Goal: Find specific page/section: Find specific page/section

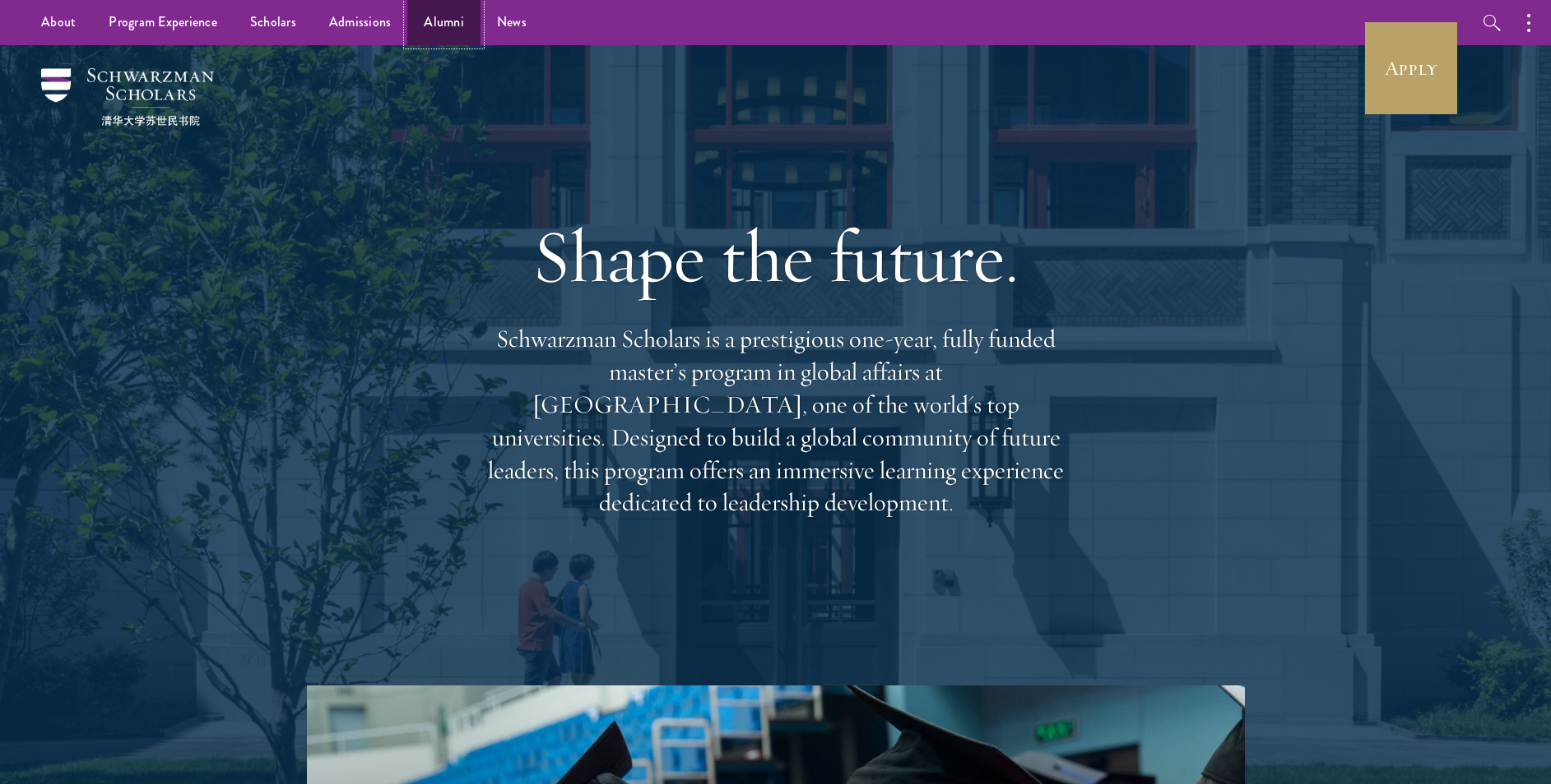
click at [451, 17] on link "Alumni" at bounding box center [443, 22] width 73 height 45
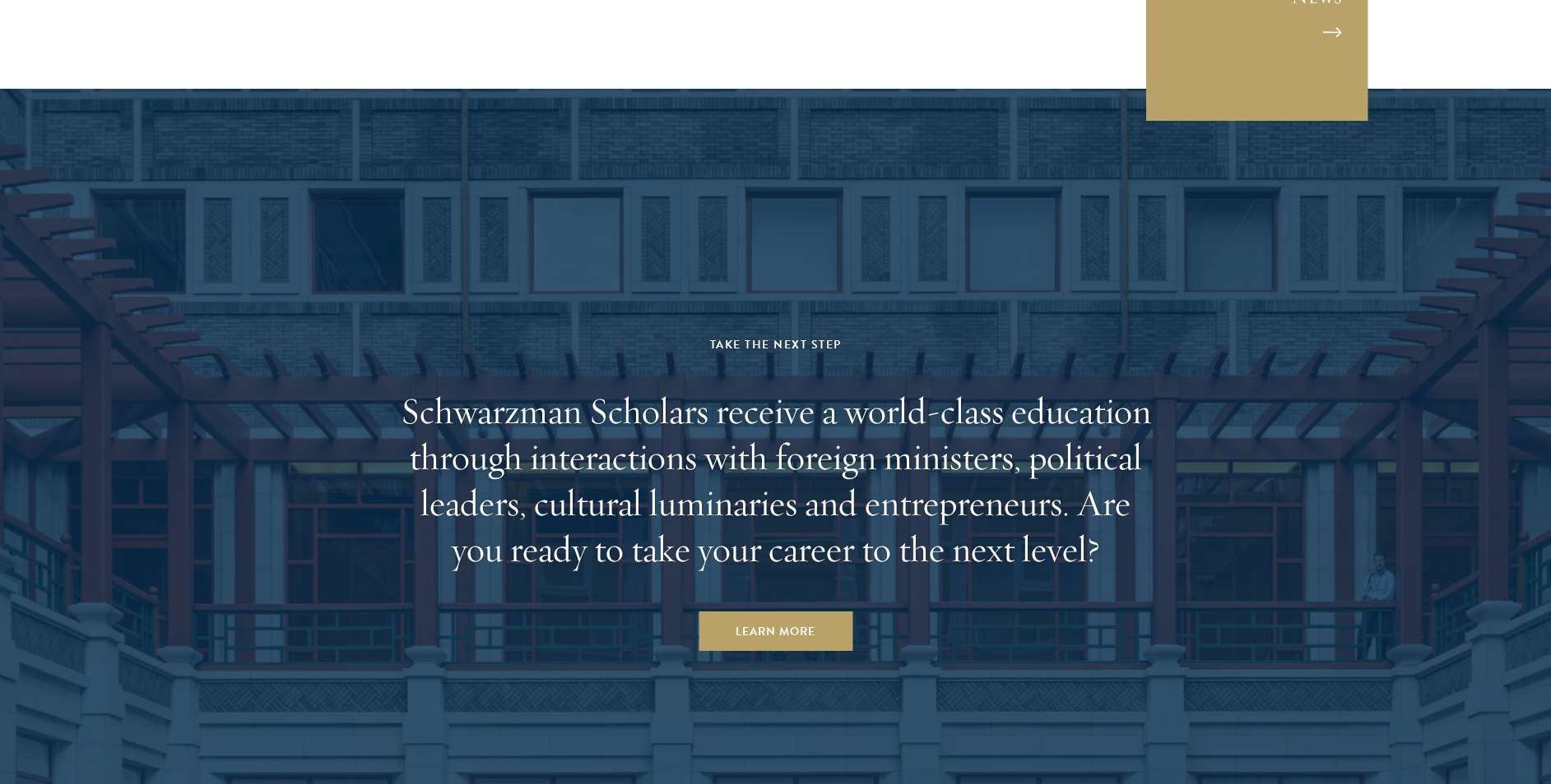
scroll to position [7163, 0]
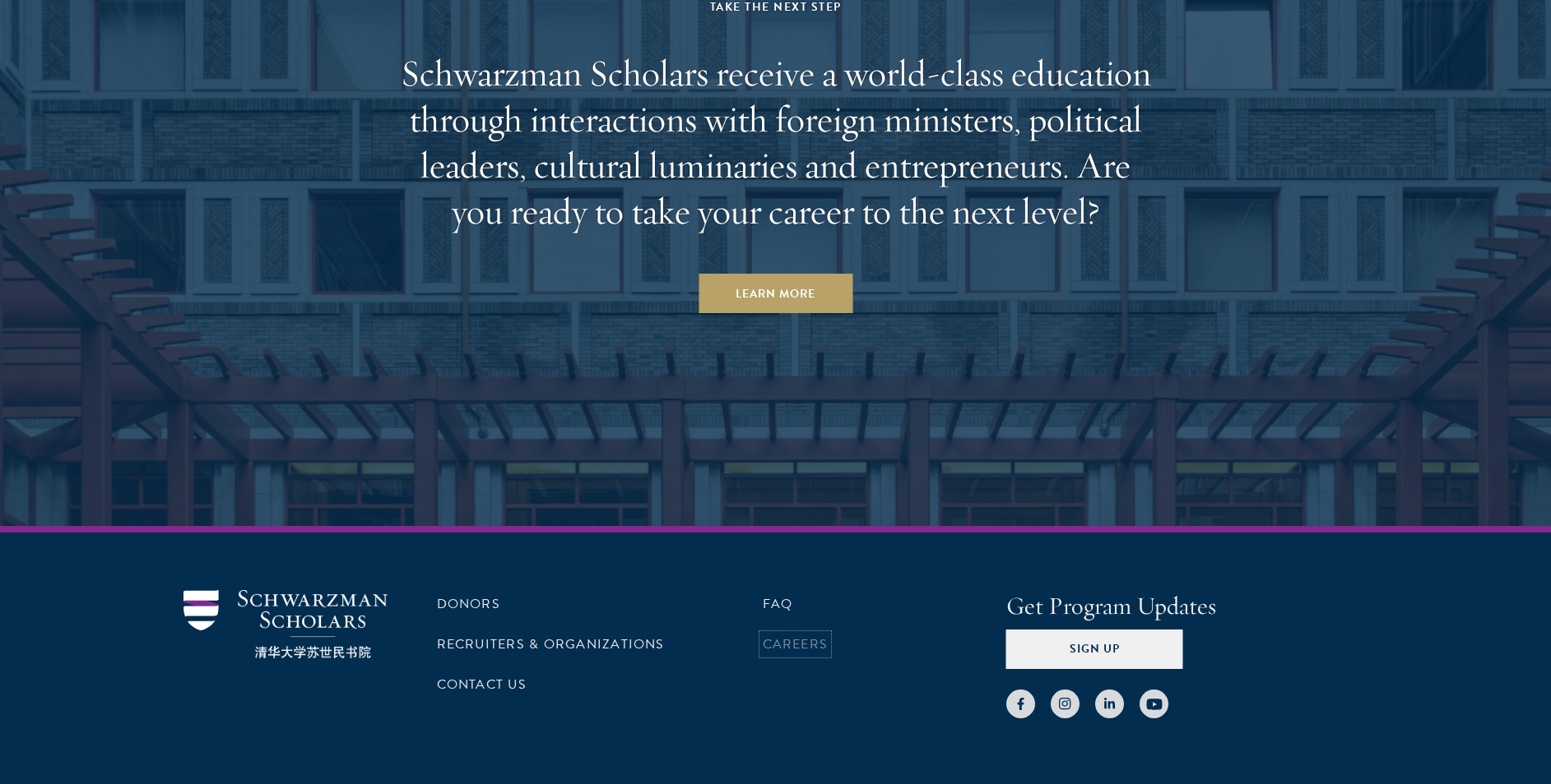
click at [801, 635] on link "Careers" at bounding box center [795, 645] width 66 height 20
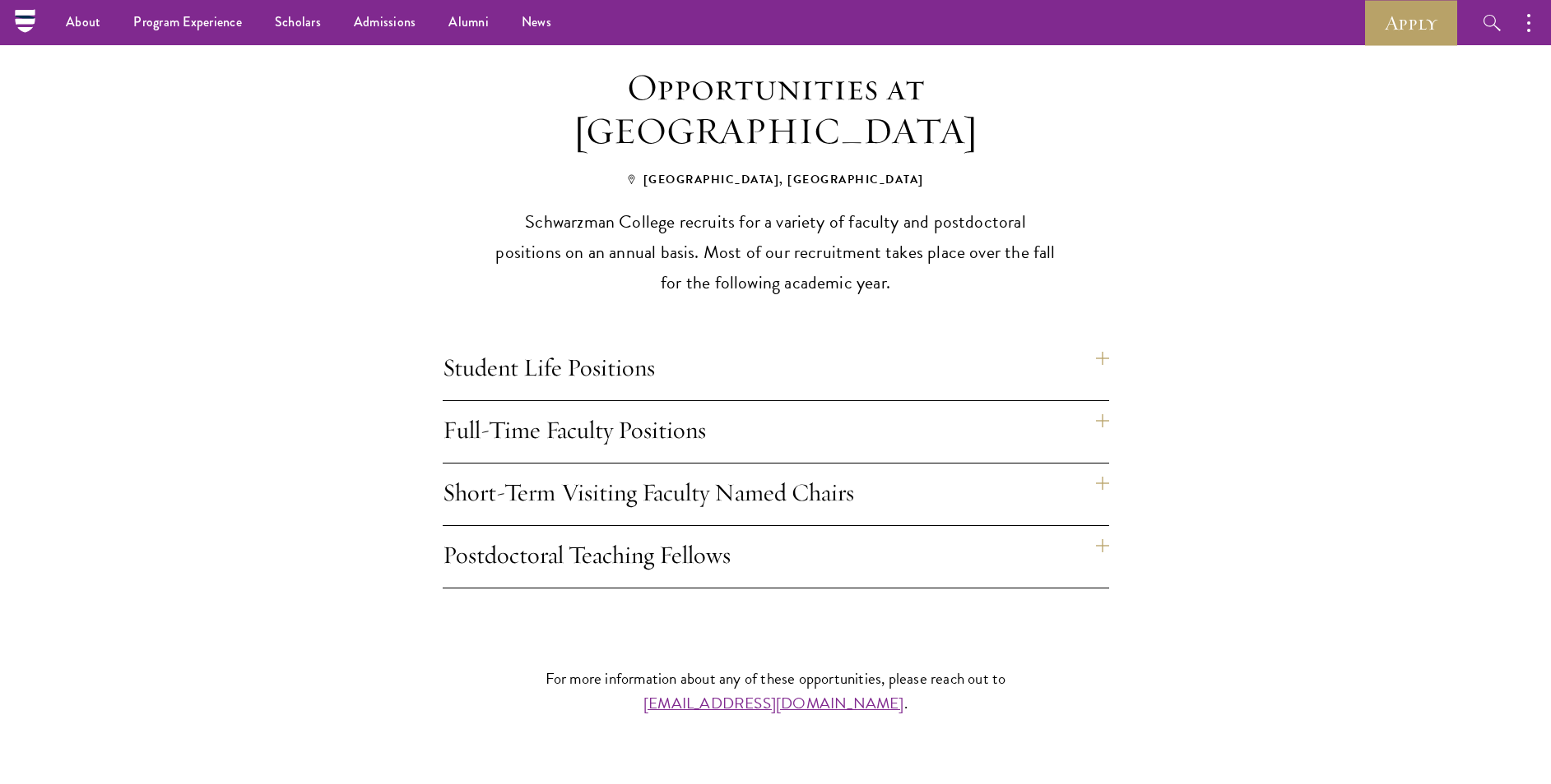
scroll to position [1437, 0]
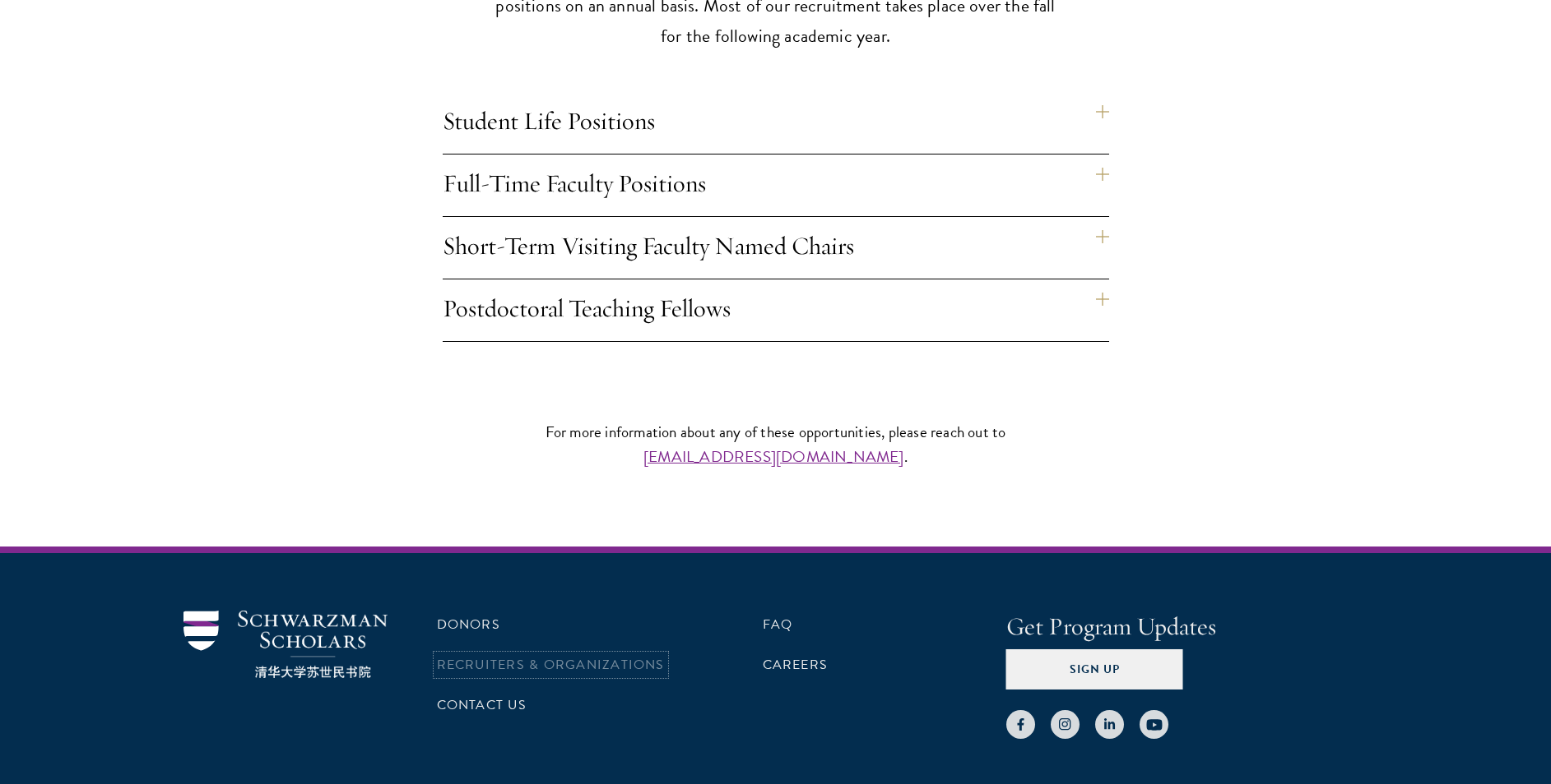
click at [541, 656] on link "Recruiters & Organizations" at bounding box center [551, 665] width 228 height 20
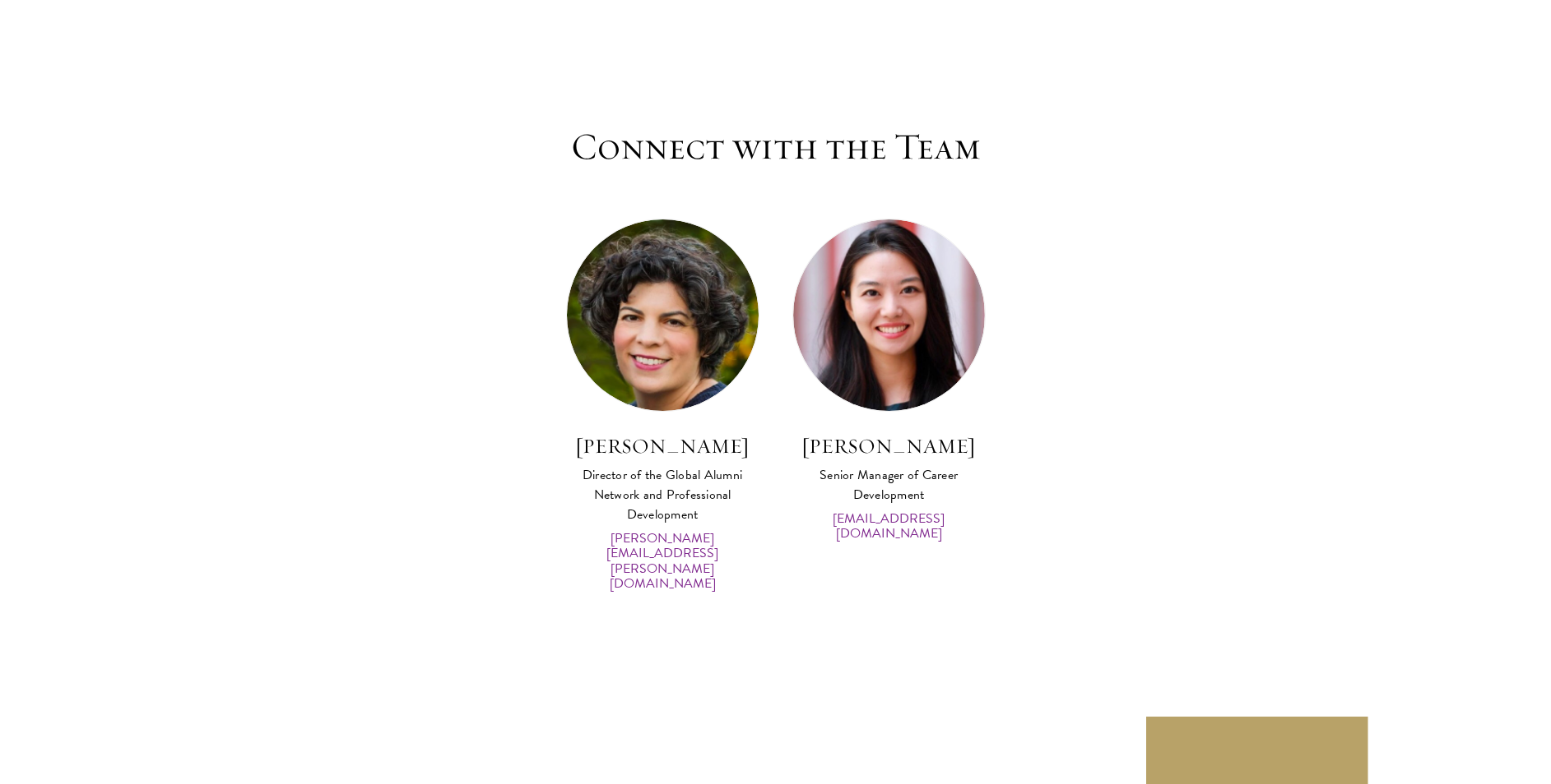
scroll to position [7976, 0]
